Goal: Task Accomplishment & Management: Manage account settings

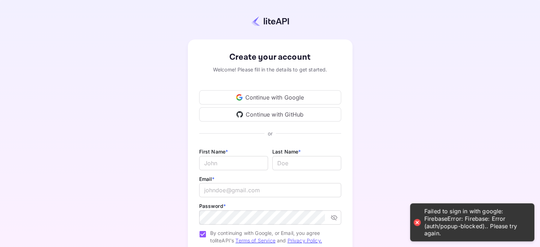
scroll to position [47, 0]
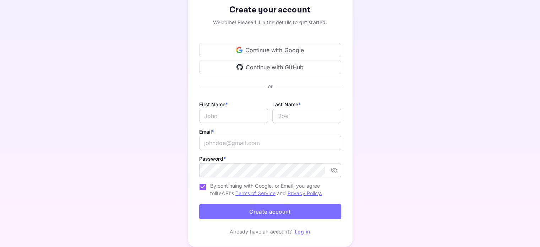
click at [235, 123] on div "First Name * ​ Last Name * ​" at bounding box center [270, 113] width 142 height 27
click at [238, 115] on input "Email *" at bounding box center [233, 116] width 69 height 14
type input "[PERSON_NAME]"
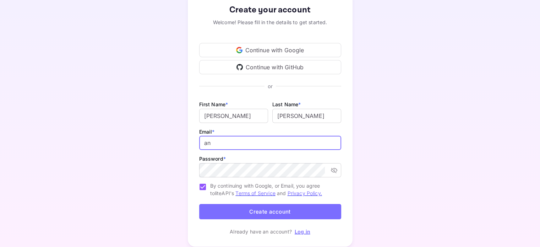
type input "[PERSON_NAME][EMAIL_ADDRESS][DOMAIN_NAME]"
click at [331, 170] on icon "toggle password visibility" at bounding box center [333, 169] width 7 height 7
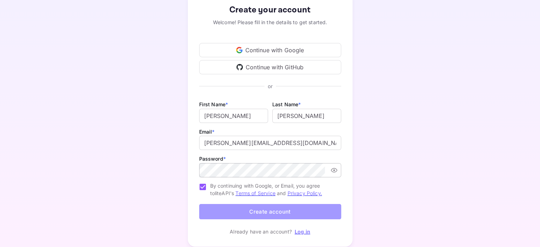
click at [308, 211] on button "Create account" at bounding box center [270, 211] width 142 height 15
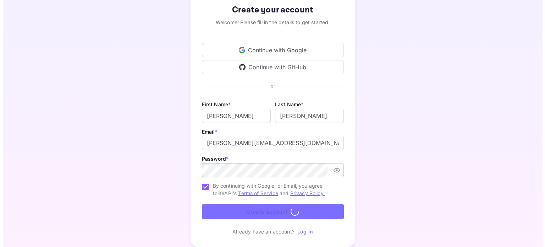
scroll to position [0, 0]
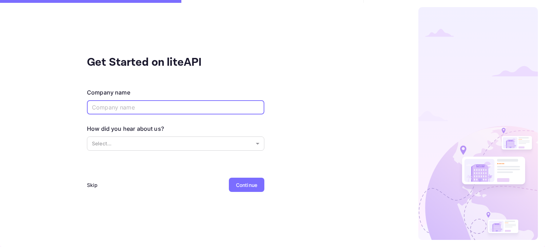
click at [237, 110] on input "text" at bounding box center [175, 107] width 177 height 14
click at [244, 181] on div "Continue" at bounding box center [246, 184] width 21 height 7
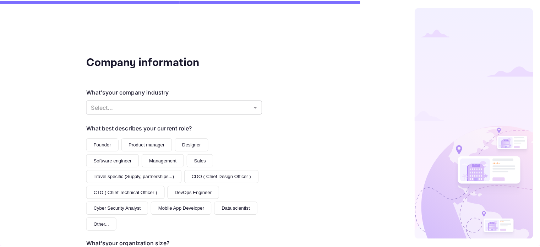
scroll to position [98, 0]
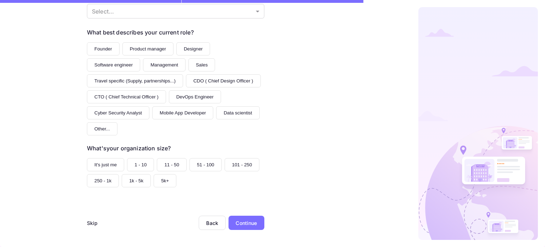
click at [240, 228] on div "Continue" at bounding box center [247, 222] width 36 height 14
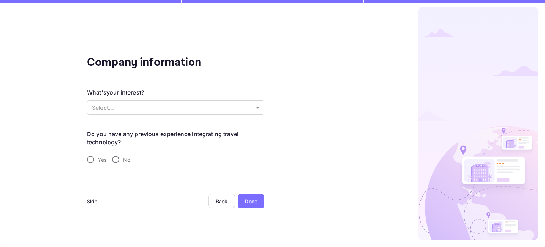
click at [241, 197] on div "Done" at bounding box center [251, 201] width 27 height 14
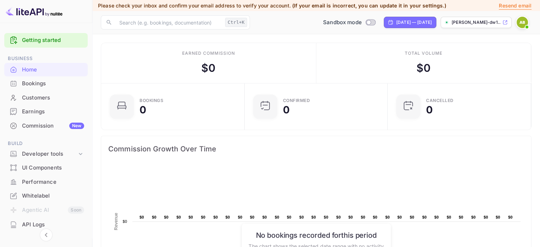
scroll to position [6, 6]
click at [43, 196] on div "Whitelabel" at bounding box center [53, 196] width 62 height 8
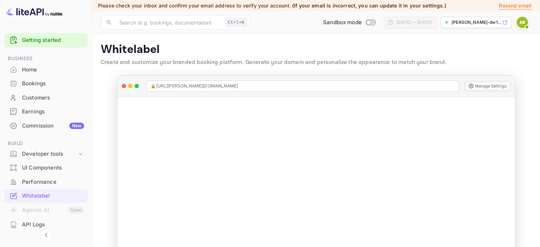
click at [503, 23] on icon at bounding box center [504, 22] width 5 height 5
click at [80, 154] on icon at bounding box center [80, 153] width 7 height 7
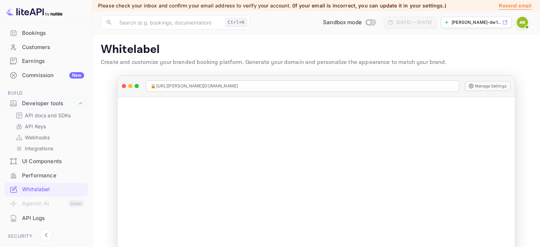
scroll to position [62, 0]
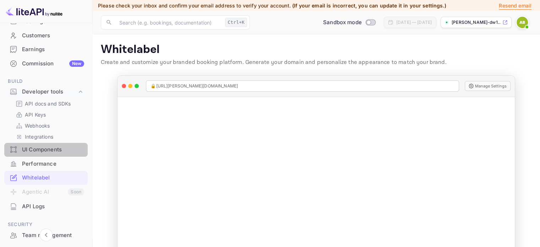
click at [52, 149] on div "UI Components" at bounding box center [53, 150] width 62 height 8
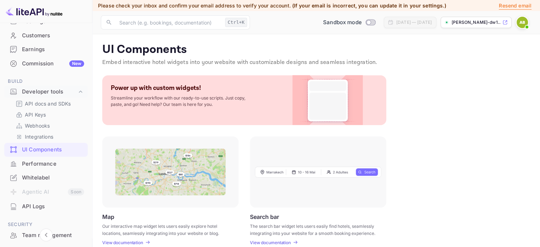
click at [330, 86] on img at bounding box center [327, 100] width 57 height 50
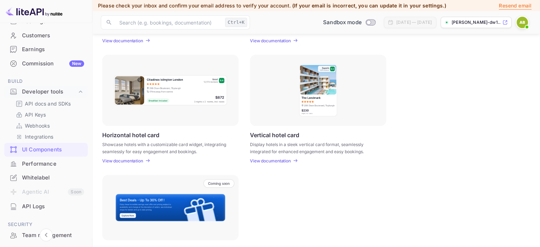
scroll to position [242, 0]
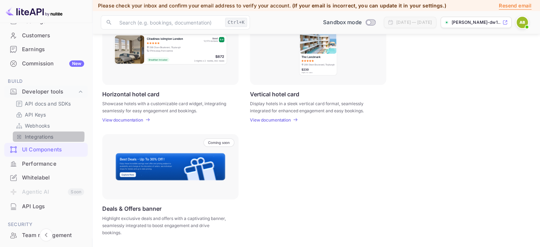
click at [46, 136] on p "Integrations" at bounding box center [39, 136] width 28 height 7
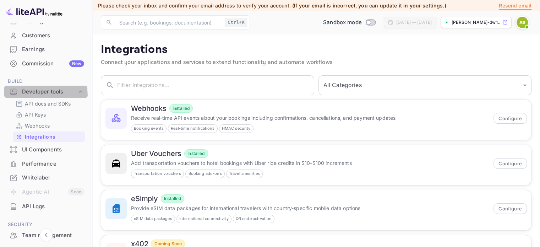
click at [28, 97] on div "Developer tools" at bounding box center [45, 92] width 83 height 12
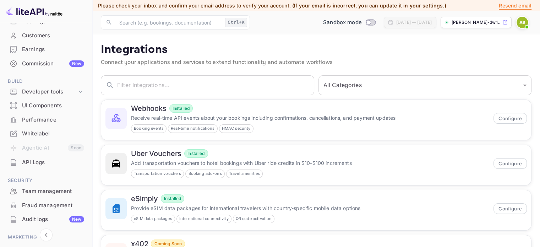
click at [42, 132] on div "Whitelabel" at bounding box center [53, 134] width 62 height 8
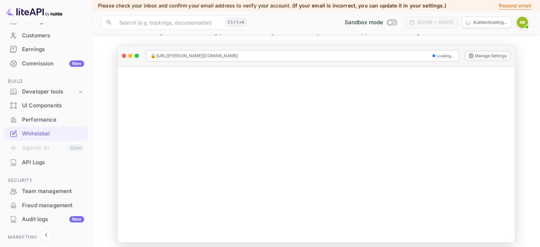
scroll to position [31, 0]
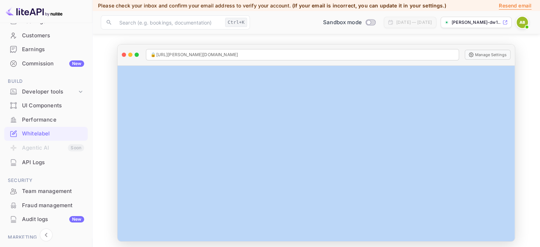
drag, startPoint x: 511, startPoint y: 93, endPoint x: 520, endPoint y: 232, distance: 139.0
click at [520, 232] on div "🔒 [URL][PERSON_NAME][DOMAIN_NAME] Manage Settings Manage Whitelabel Settings" at bounding box center [315, 142] width 409 height 197
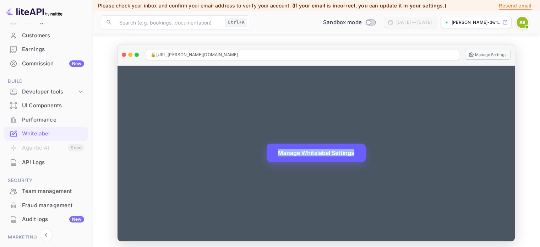
click at [342, 154] on button "Manage Whitelabel Settings" at bounding box center [316, 152] width 99 height 18
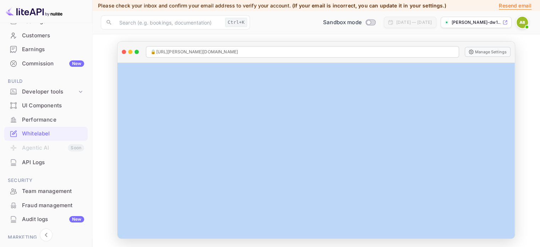
scroll to position [0, 0]
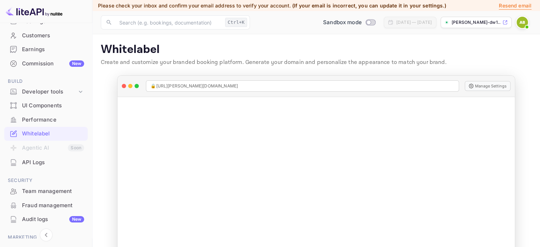
click at [71, 146] on li "Agentic AI Soon" at bounding box center [45, 148] width 83 height 15
click at [43, 115] on div "Performance" at bounding box center [45, 120] width 83 height 14
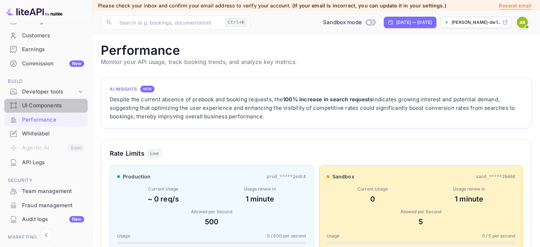
click at [55, 104] on div "UI Components" at bounding box center [53, 105] width 62 height 8
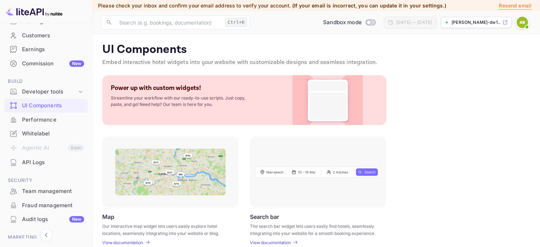
click at [328, 92] on img at bounding box center [327, 100] width 57 height 50
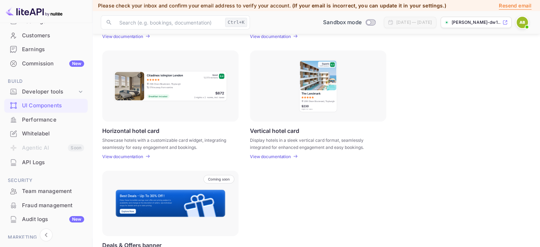
scroll to position [242, 0]
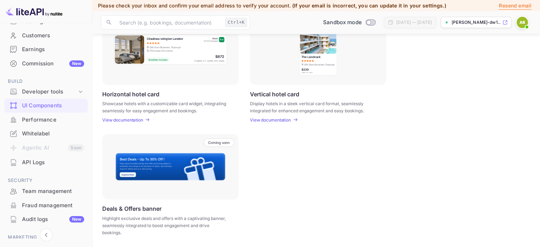
click at [126, 120] on p "View documentation" at bounding box center [122, 119] width 41 height 5
click at [66, 92] on div "Developer tools" at bounding box center [49, 92] width 55 height 8
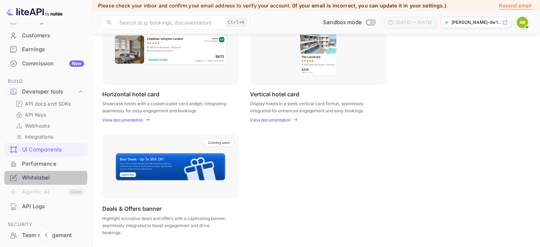
click at [42, 177] on div "Whitelabel" at bounding box center [53, 178] width 62 height 8
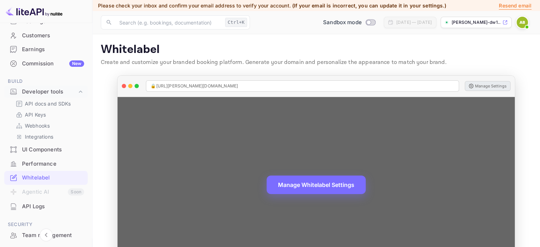
click at [497, 86] on button "Manage Settings" at bounding box center [488, 86] width 46 height 10
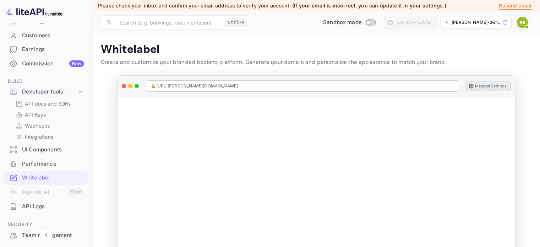
click at [480, 22] on p "[PERSON_NAME]-dw1..." at bounding box center [475, 22] width 49 height 6
click at [35, 113] on p "API Keys" at bounding box center [35, 114] width 21 height 7
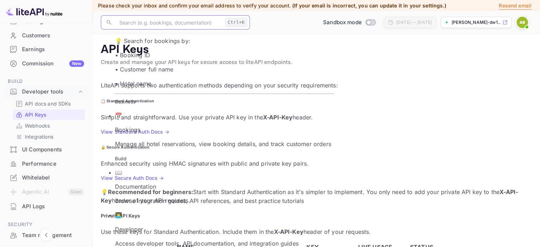
click at [135, 28] on input "text" at bounding box center [168, 22] width 107 height 14
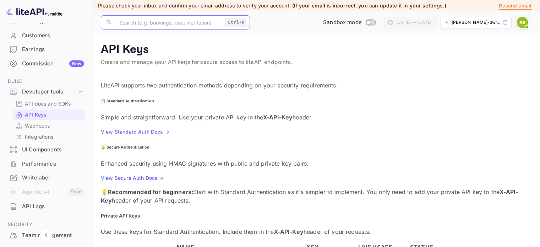
drag, startPoint x: 292, startPoint y: 76, endPoint x: 291, endPoint y: 84, distance: 8.5
click at [205, 22] on input "text" at bounding box center [168, 22] width 107 height 14
click at [49, 146] on div "UI Components" at bounding box center [53, 150] width 62 height 8
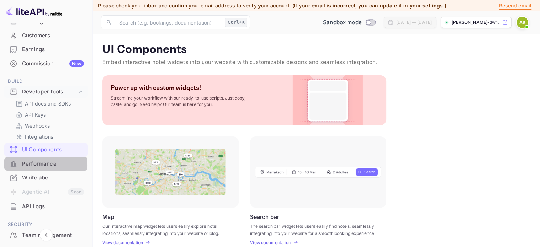
click at [40, 165] on div "Performance" at bounding box center [53, 164] width 62 height 8
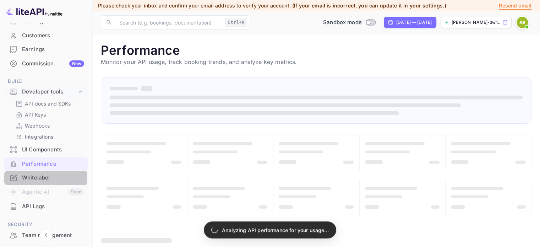
click at [39, 179] on div "Whitelabel" at bounding box center [53, 178] width 62 height 8
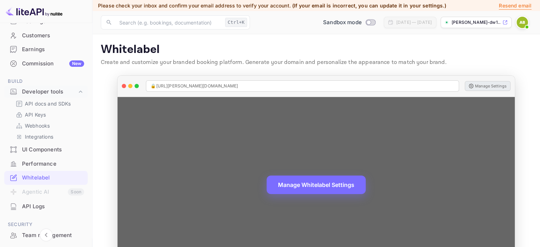
click at [505, 83] on button "Manage Settings" at bounding box center [488, 86] width 46 height 10
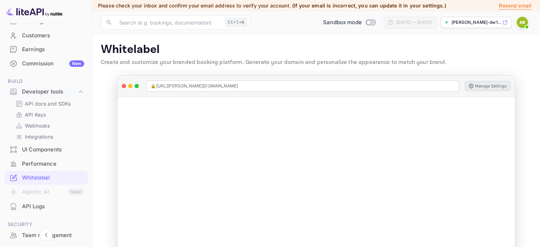
click at [486, 25] on p "[PERSON_NAME]-dw1..." at bounding box center [475, 22] width 49 height 6
